Goal: Browse casually: Explore the website without a specific task or goal

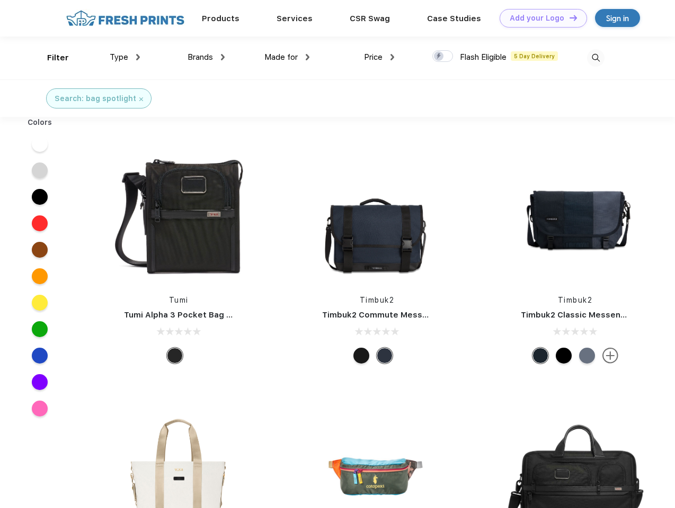
scroll to position [1, 0]
click at [539, 18] on link "Add your Logo Design Tool" at bounding box center [542, 18] width 87 height 19
click at [0, 0] on div "Design Tool" at bounding box center [0, 0] width 0 height 0
click at [568, 17] on link "Add your Logo Design Tool" at bounding box center [542, 18] width 87 height 19
click at [51, 58] on div "Filter" at bounding box center [58, 58] width 22 height 12
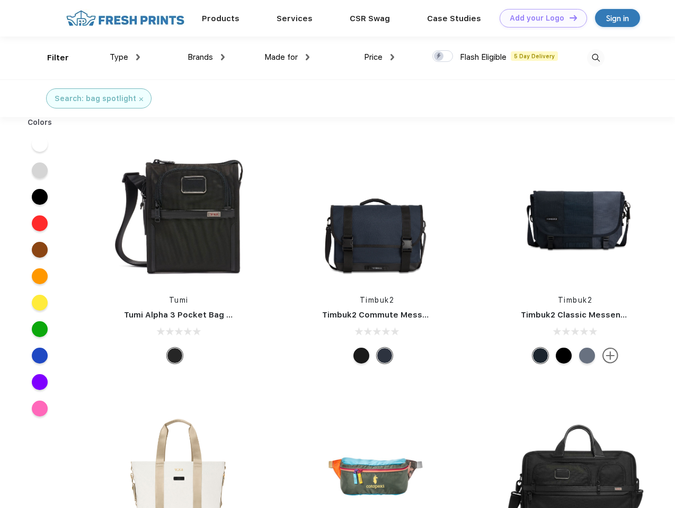
click at [125, 57] on span "Type" at bounding box center [119, 57] width 19 height 10
click at [206, 57] on span "Brands" at bounding box center [200, 57] width 25 height 10
click at [287, 57] on span "Made for" at bounding box center [280, 57] width 33 height 10
click at [379, 57] on span "Price" at bounding box center [373, 57] width 19 height 10
click at [443, 57] on div at bounding box center [442, 56] width 21 height 12
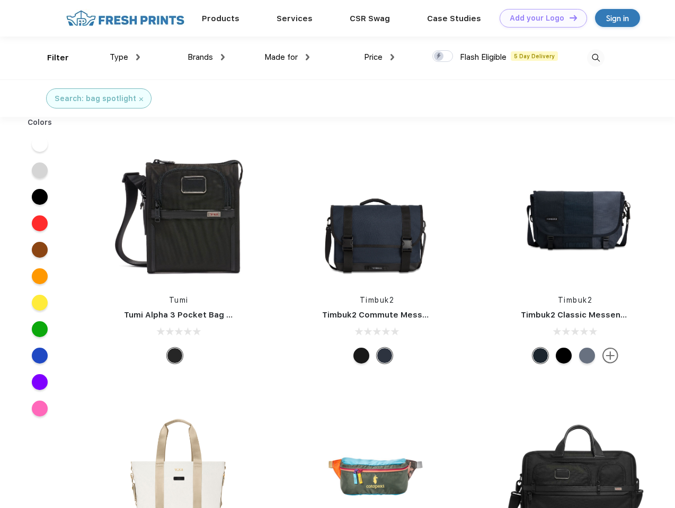
click at [439, 57] on input "checkbox" at bounding box center [435, 53] width 7 height 7
click at [595, 58] on img at bounding box center [595, 57] width 17 height 17
